Goal: Information Seeking & Learning: Understand process/instructions

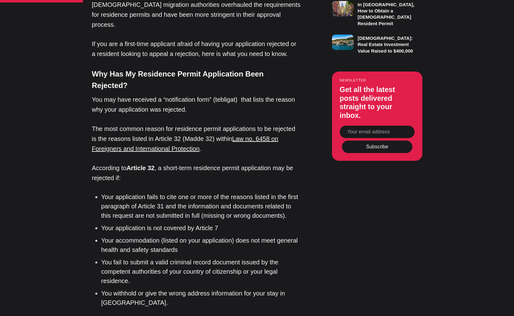
scroll to position [589, 0]
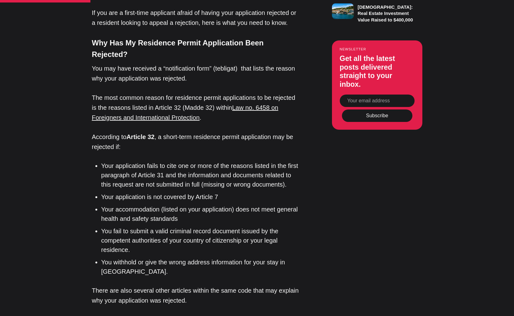
click at [130, 161] on li "Your application fails to cite one or more of the reasons listed in the first p…" at bounding box center [200, 175] width 199 height 28
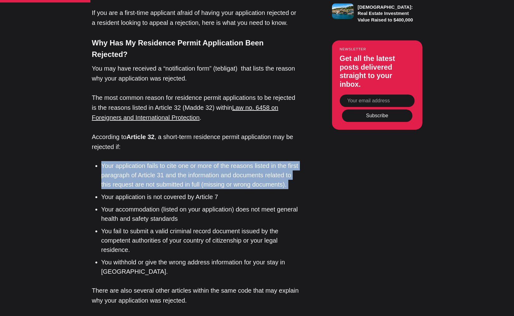
click at [130, 161] on li "Your application fails to cite one or more of the reasons listed in the first p…" at bounding box center [200, 175] width 199 height 28
click at [126, 161] on li "Your application fails to cite one or more of the reasons listed in the first p…" at bounding box center [200, 175] width 199 height 28
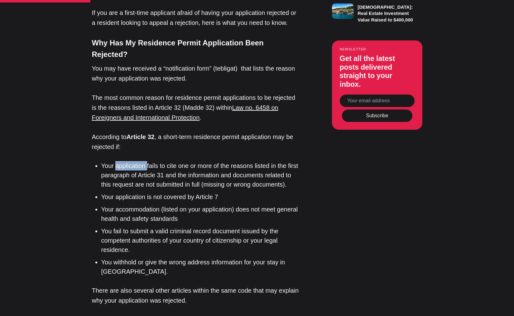
click at [126, 161] on li "Your application fails to cite one or more of the reasons listed in the first p…" at bounding box center [200, 175] width 199 height 28
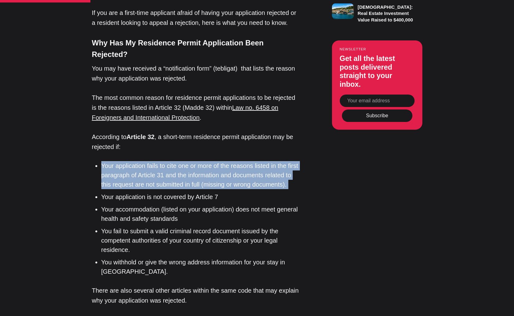
click at [126, 161] on li "Your application fails to cite one or more of the reasons listed in the first p…" at bounding box center [200, 175] width 199 height 28
click at [132, 161] on li "Your application fails to cite one or more of the reasons listed in the first p…" at bounding box center [200, 175] width 199 height 28
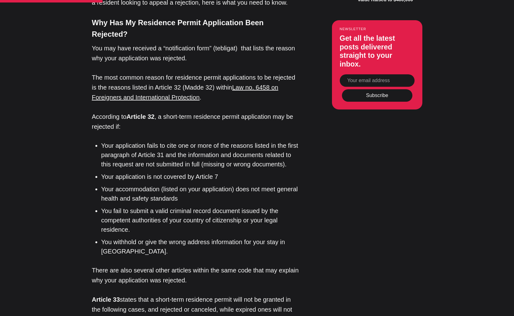
scroll to position [620, 0]
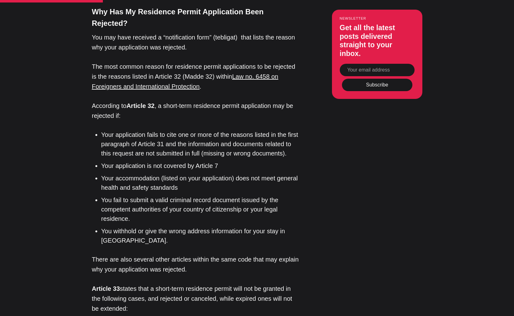
click at [125, 161] on li "Your application is not covered by Article 7" at bounding box center [200, 165] width 199 height 9
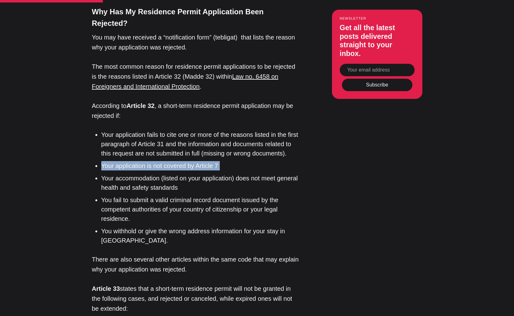
click at [125, 161] on li "Your application is not covered by Article 7" at bounding box center [200, 165] width 199 height 9
click at [120, 161] on li "Your application is not covered by Article 7" at bounding box center [200, 165] width 199 height 9
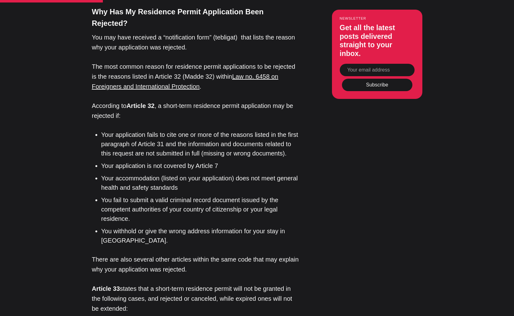
click at [120, 174] on li "Your accommodation (listed on your application) does not meet general health an…" at bounding box center [200, 183] width 199 height 19
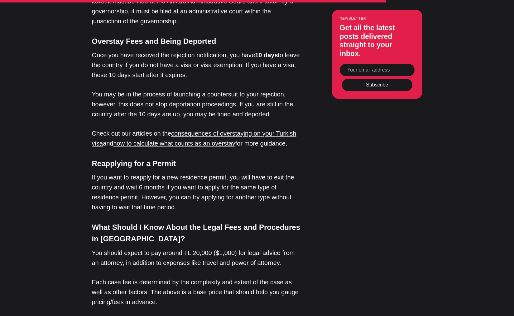
scroll to position [1344, 0]
click at [105, 172] on p "If you want to reapply for a new residence permit, you will have to exit the co…" at bounding box center [196, 192] width 209 height 40
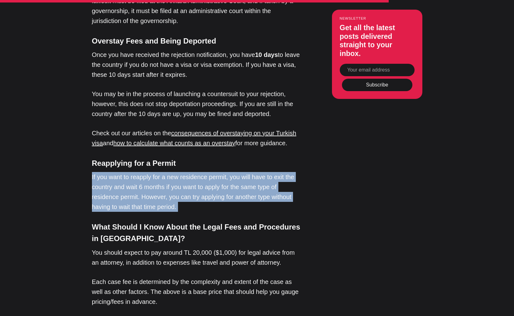
click at [105, 172] on p "If you want to reapply for a new residence permit, you will have to exit the co…" at bounding box center [196, 192] width 209 height 40
click at [118, 172] on p "If you want to reapply for a new residence permit, you will have to exit the co…" at bounding box center [196, 192] width 209 height 40
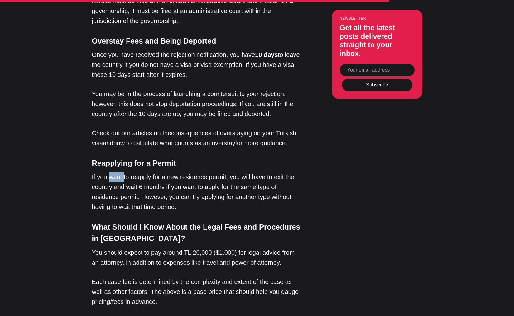
click at [118, 172] on p "If you want to reapply for a new residence permit, you will have to exit the co…" at bounding box center [196, 192] width 209 height 40
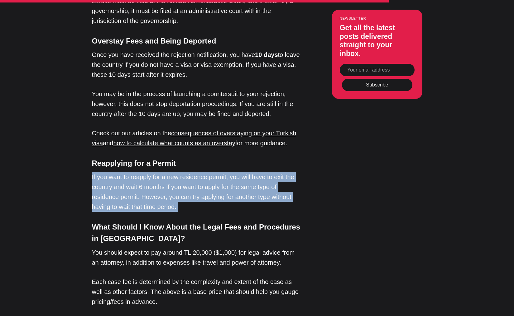
click at [118, 172] on p "If you want to reapply for a new residence permit, you will have to exit the co…" at bounding box center [196, 192] width 209 height 40
click at [113, 172] on p "If you want to reapply for a new residence permit, you will have to exit the co…" at bounding box center [196, 192] width 209 height 40
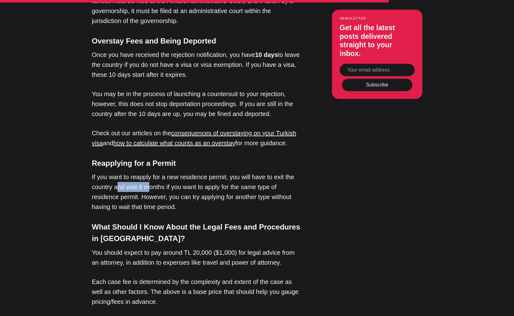
drag, startPoint x: 119, startPoint y: 157, endPoint x: 147, endPoint y: 157, distance: 28.6
click at [147, 172] on p "If you want to reapply for a new residence permit, you will have to exit the co…" at bounding box center [196, 192] width 209 height 40
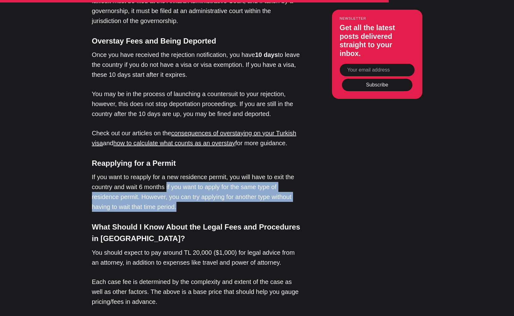
drag, startPoint x: 166, startPoint y: 155, endPoint x: 182, endPoint y: 174, distance: 24.7
click at [182, 174] on p "If you want to reapply for a new residence permit, you will have to exit the co…" at bounding box center [196, 192] width 209 height 40
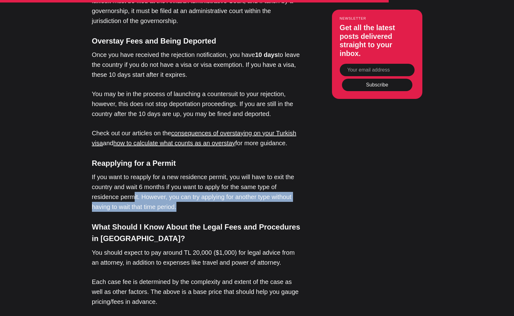
drag, startPoint x: 134, startPoint y: 165, endPoint x: 186, endPoint y: 173, distance: 52.1
click at [186, 173] on p "If you want to reapply for a new residence permit, you will have to exit the co…" at bounding box center [196, 192] width 209 height 40
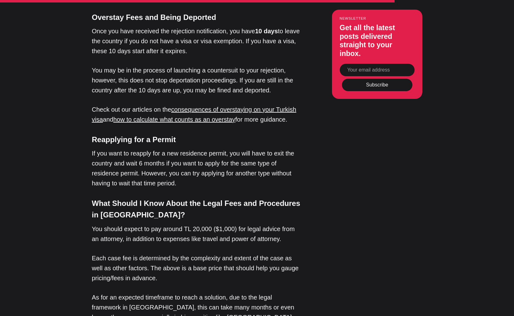
scroll to position [1371, 0]
